Goal: Find specific page/section: Find specific page/section

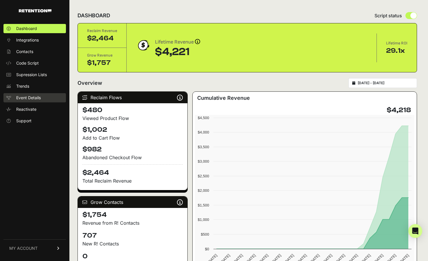
click at [26, 99] on span "Event Details" at bounding box center [28, 98] width 25 height 6
click at [44, 96] on link "Event Details" at bounding box center [34, 97] width 62 height 9
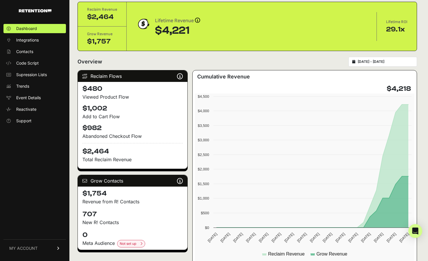
scroll to position [21, 0]
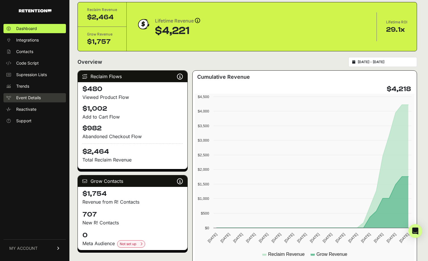
click at [25, 99] on span "Event Details" at bounding box center [28, 98] width 25 height 6
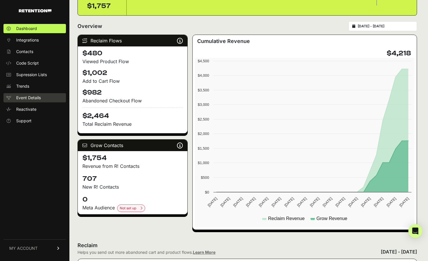
scroll to position [57, 0]
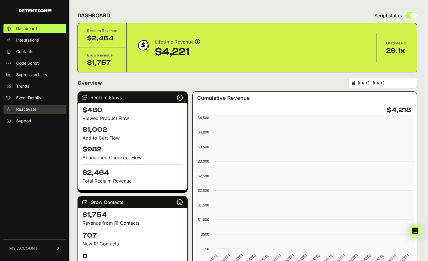
scroll to position [57, 0]
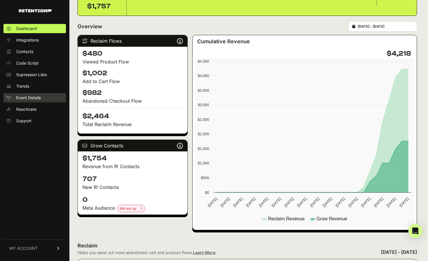
click at [38, 100] on span "Event Details" at bounding box center [28, 98] width 25 height 6
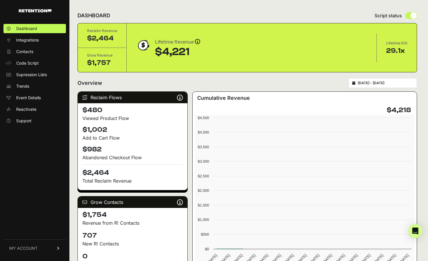
scroll to position [56, 0]
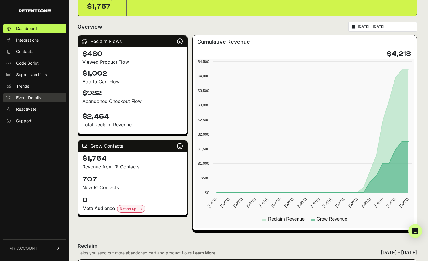
click at [25, 98] on span "Event Details" at bounding box center [28, 98] width 25 height 6
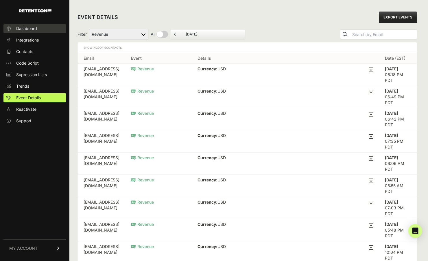
click at [35, 26] on span "Dashboard" at bounding box center [26, 29] width 21 height 6
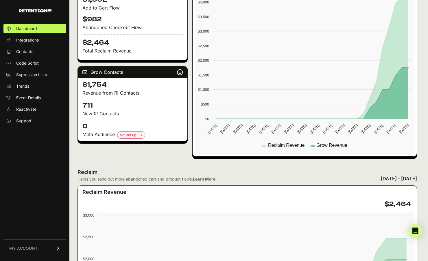
scroll to position [132, 0]
